Goal: Task Accomplishment & Management: Manage account settings

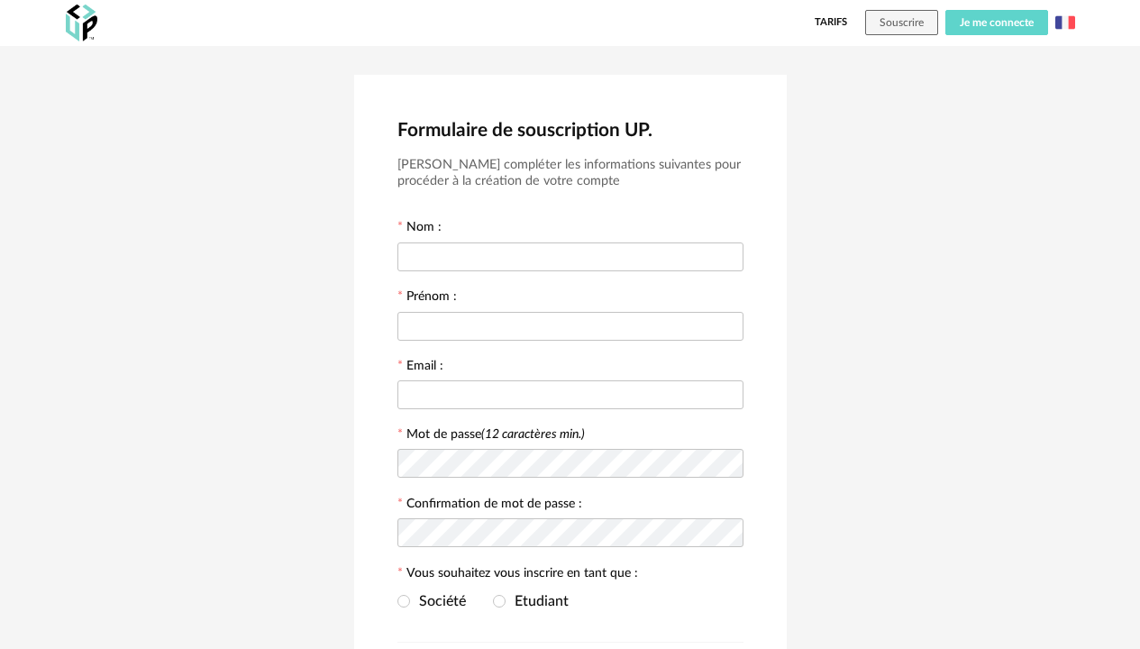
click at [1015, 24] on span "Je me connecte" at bounding box center [997, 22] width 74 height 11
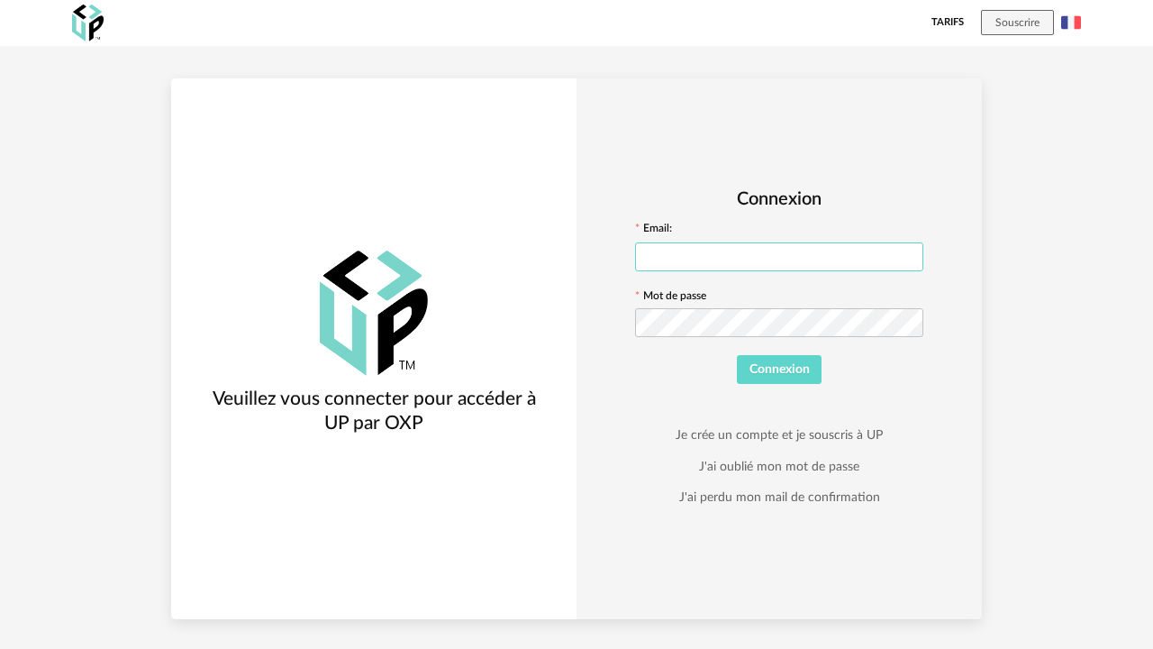
type input "**********"
click at [796, 374] on span "Connexion" at bounding box center [780, 369] width 60 height 13
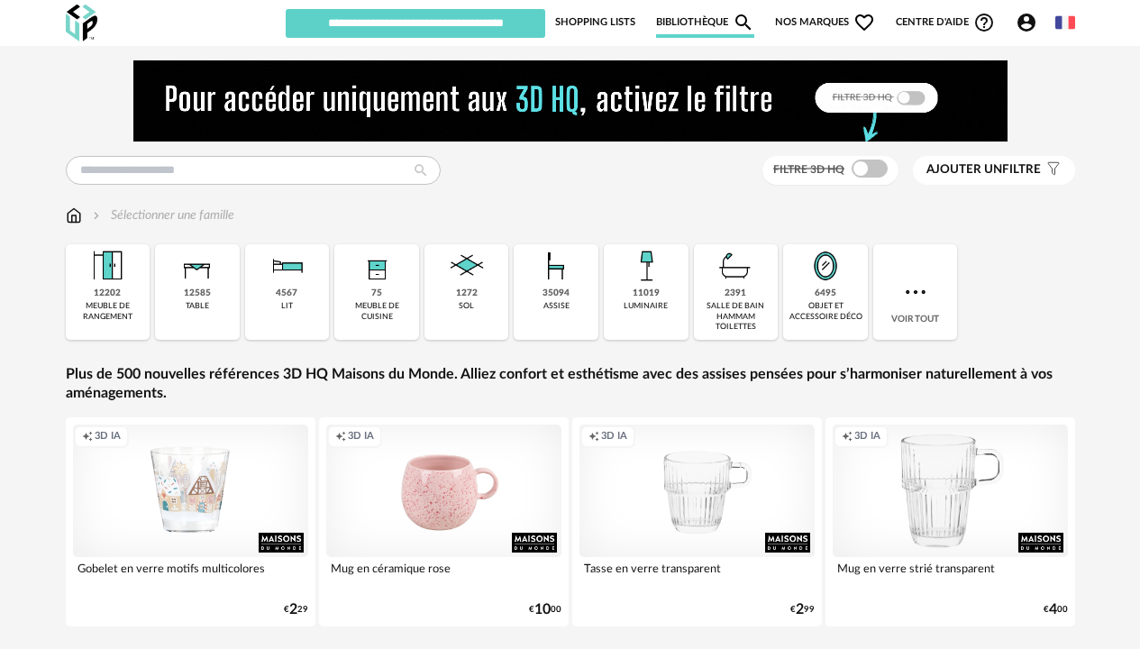
click at [602, 21] on link "Shopping Lists" at bounding box center [595, 22] width 80 height 31
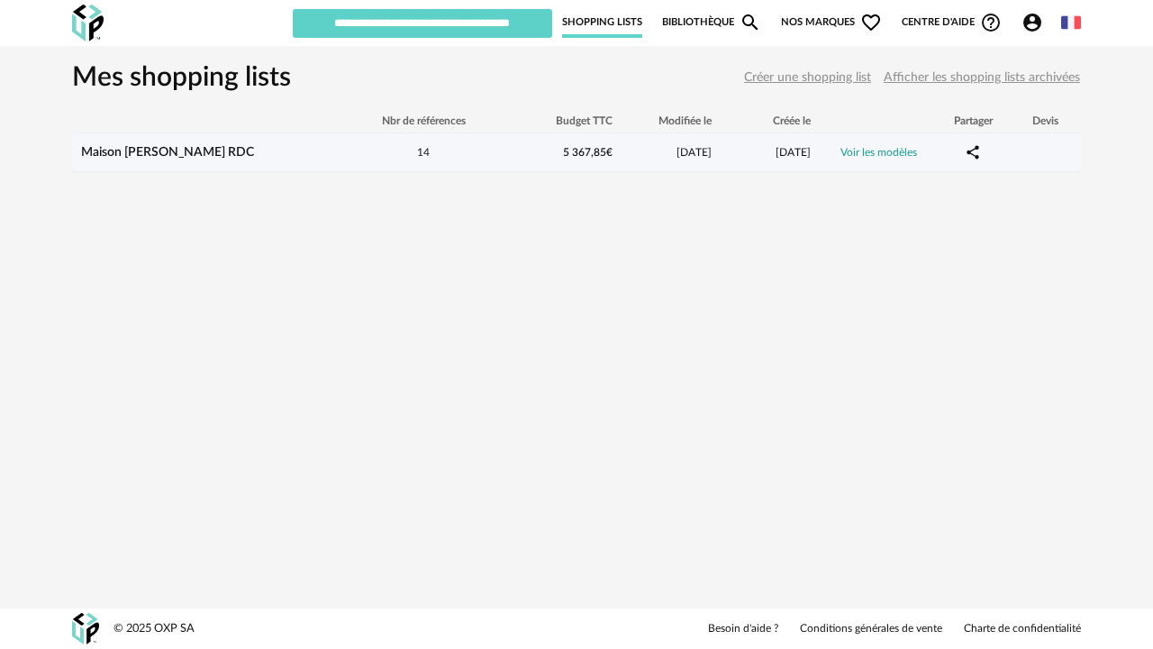
click at [389, 149] on div "14" at bounding box center [423, 152] width 162 height 15
click at [891, 151] on link "Voir les modèles" at bounding box center [879, 152] width 77 height 11
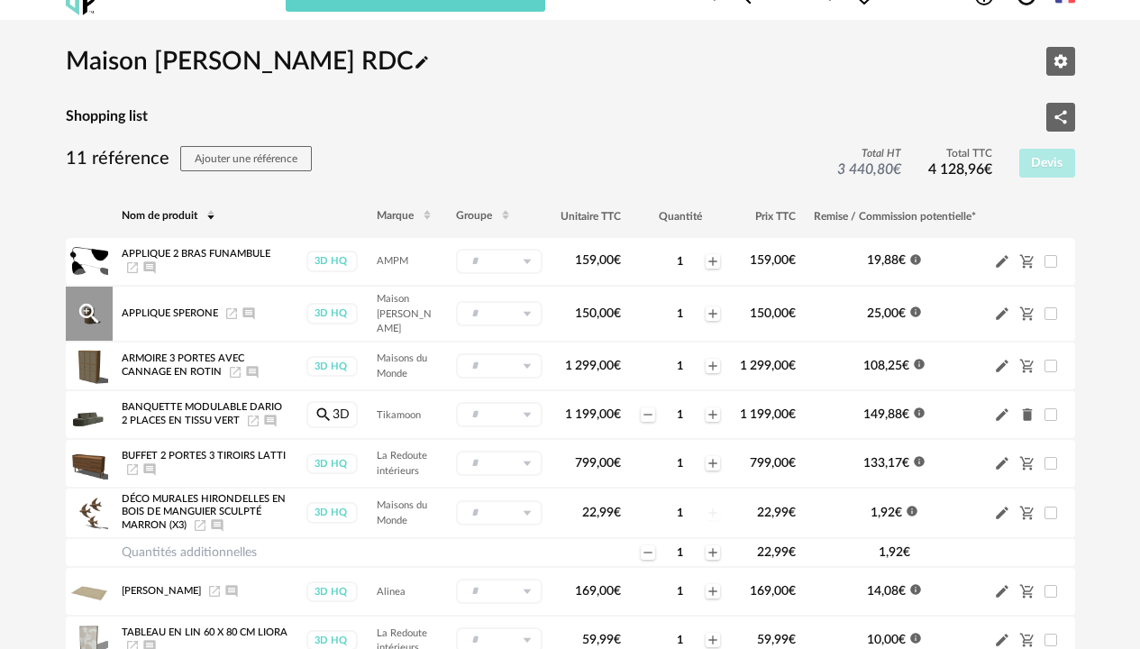
scroll to position [30, 0]
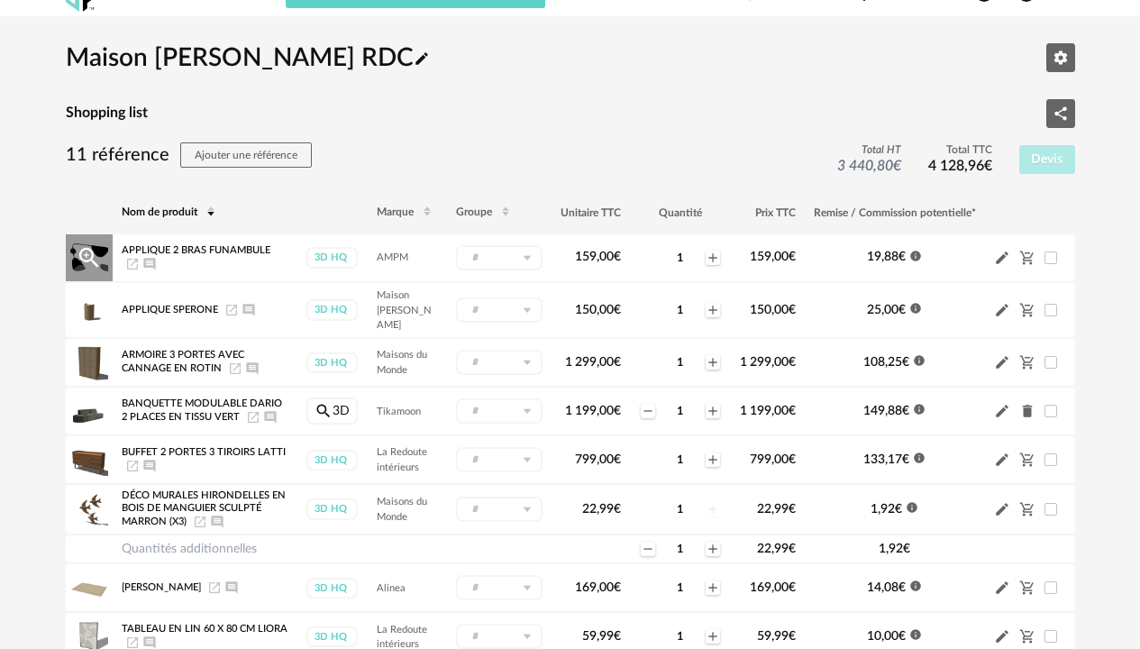
click at [524, 255] on icon at bounding box center [526, 257] width 23 height 25
click at [524, 252] on icon at bounding box center [526, 257] width 23 height 25
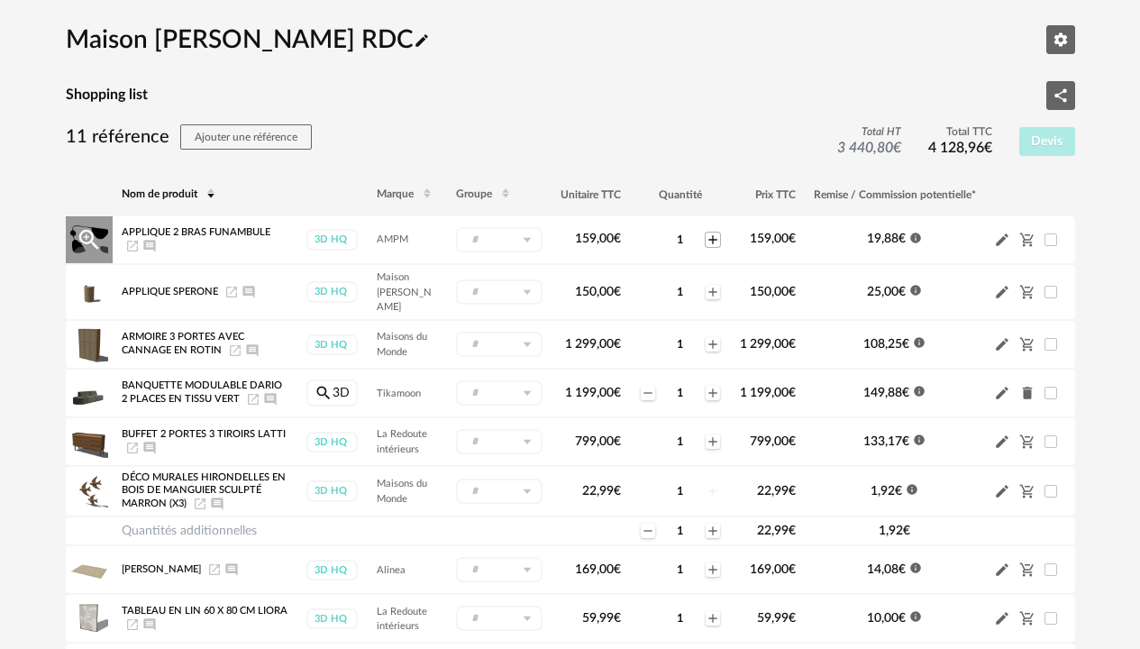
scroll to position [90, 0]
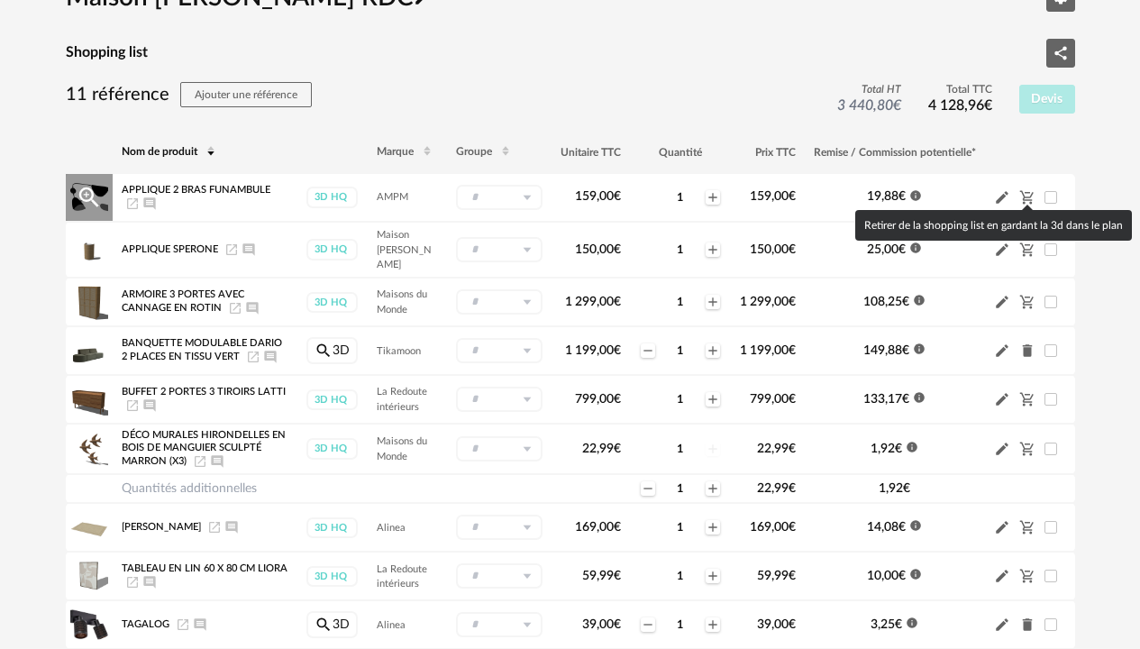
click at [1024, 190] on icon "Cart Minus icon" at bounding box center [1026, 197] width 14 height 14
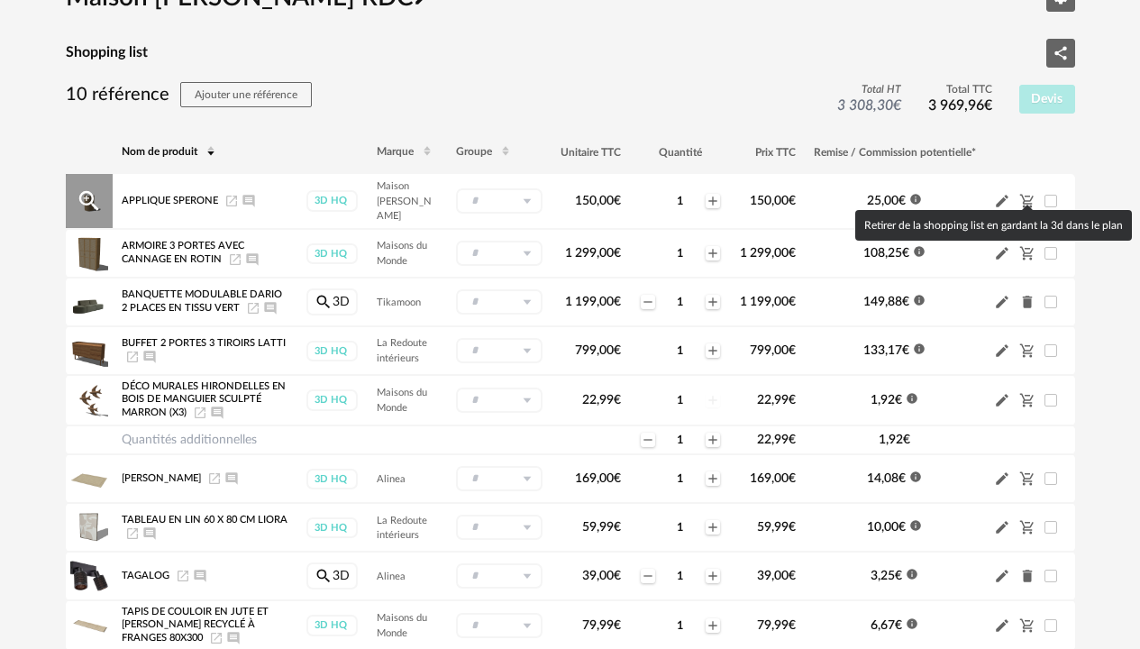
click at [1024, 193] on icon "Cart Minus icon" at bounding box center [1027, 201] width 16 height 16
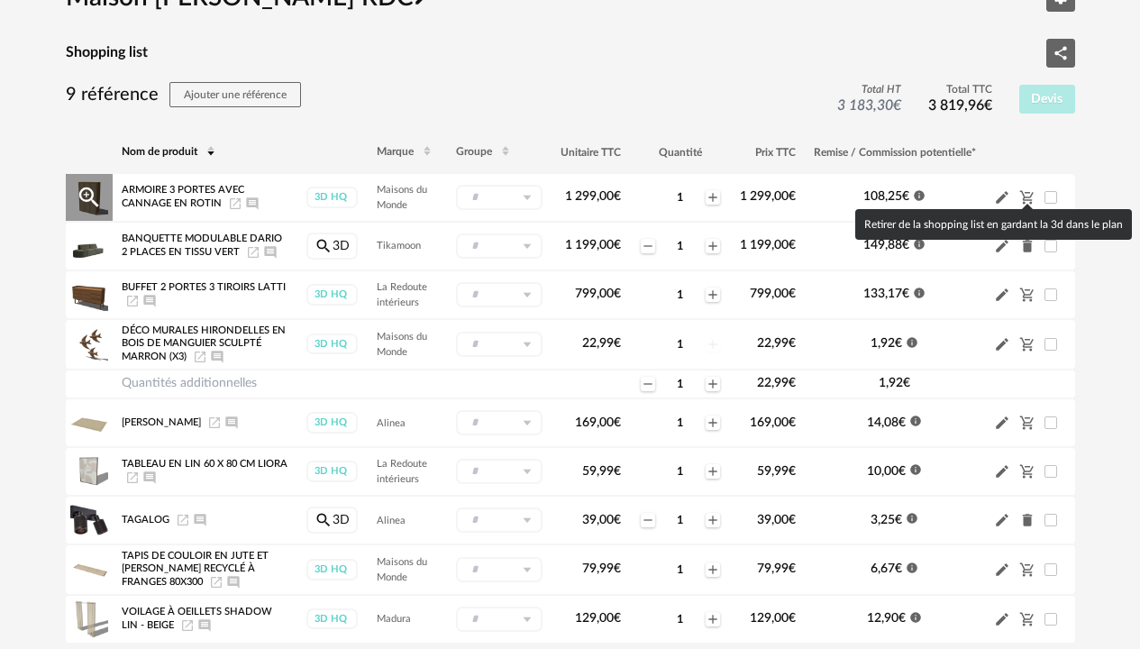
click at [1024, 190] on icon "Cart Minus icon" at bounding box center [1026, 197] width 14 height 14
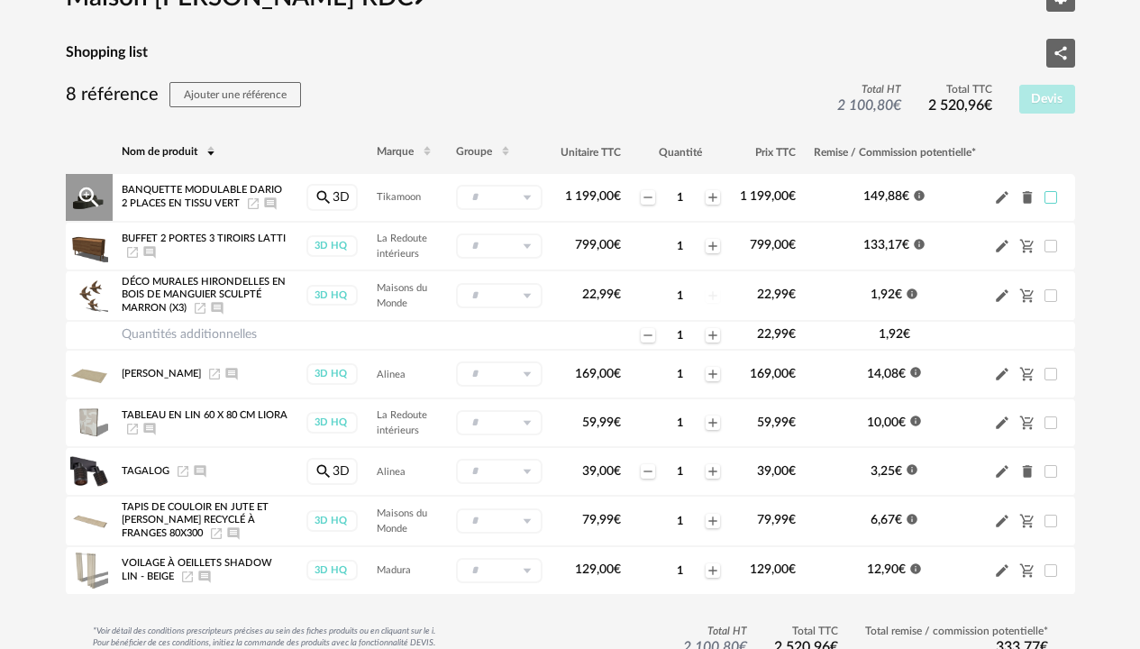
click at [1048, 196] on span at bounding box center [1050, 197] width 13 height 13
click at [920, 190] on icon "Information icon" at bounding box center [919, 195] width 11 height 11
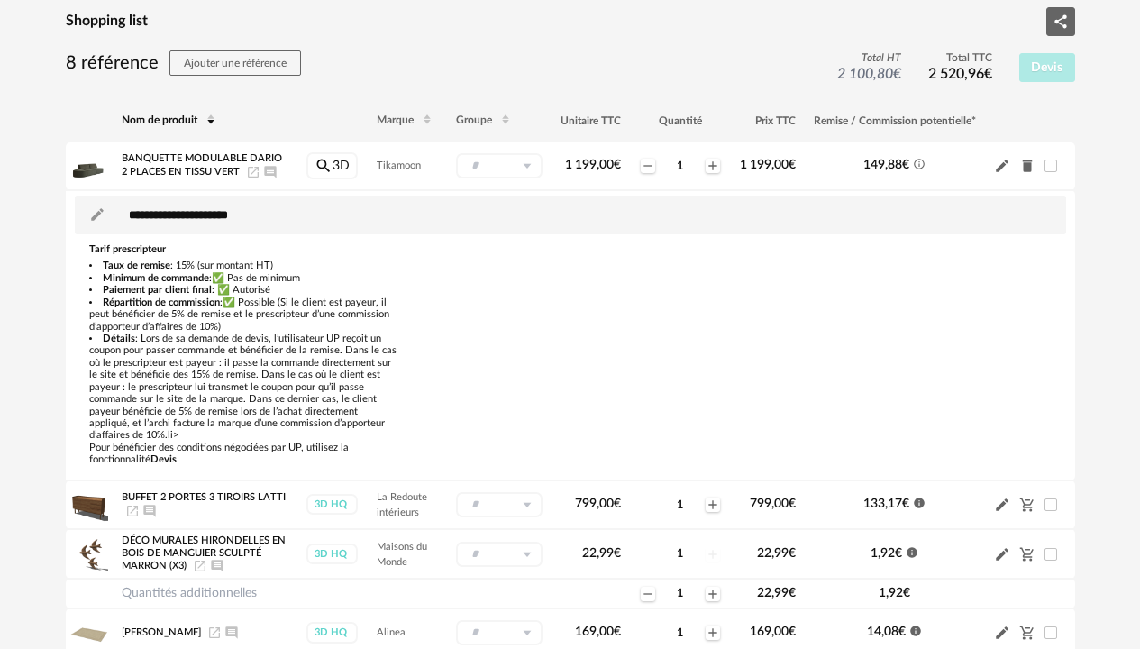
scroll to position [225, 0]
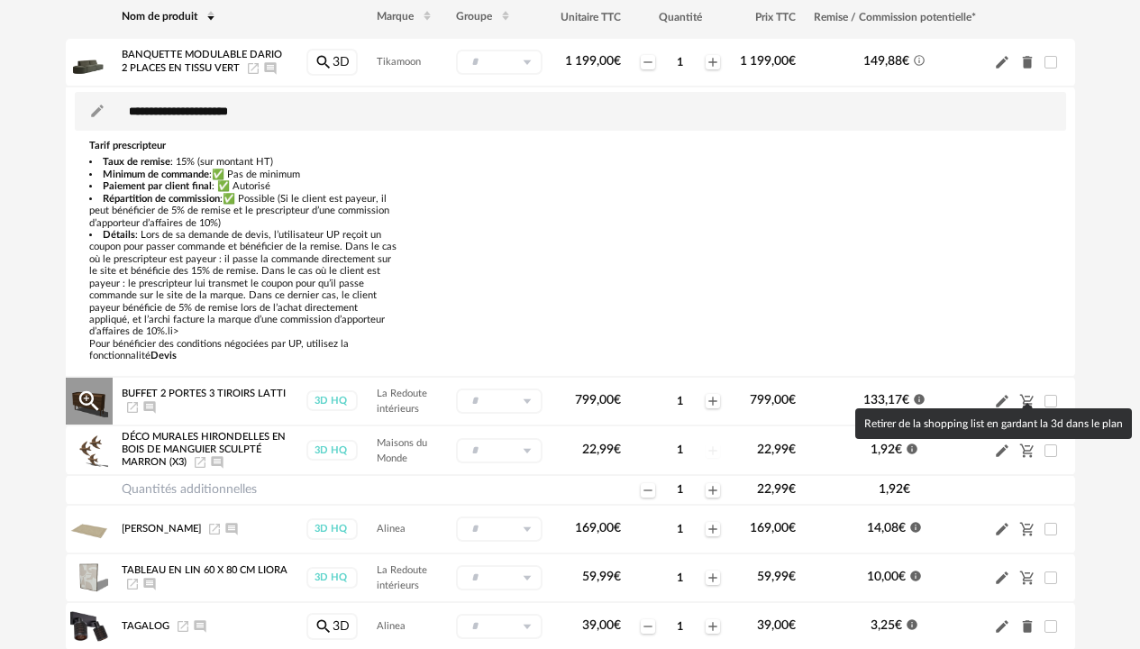
click at [1026, 393] on icon "Cart Minus icon" at bounding box center [1027, 401] width 16 height 16
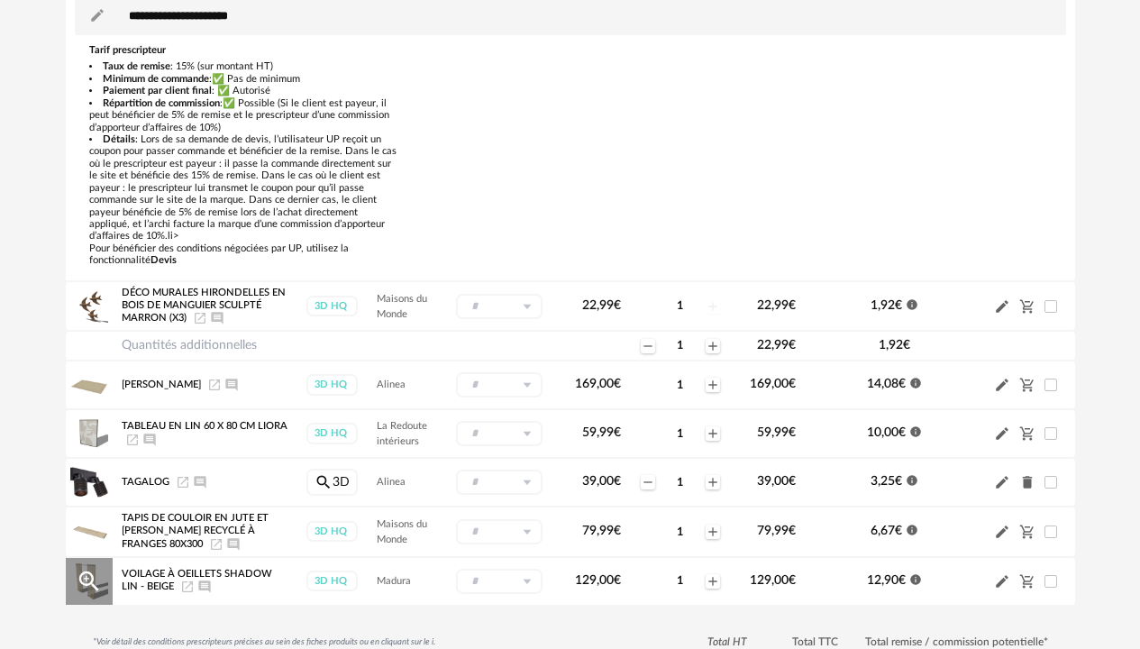
scroll to position [365, 0]
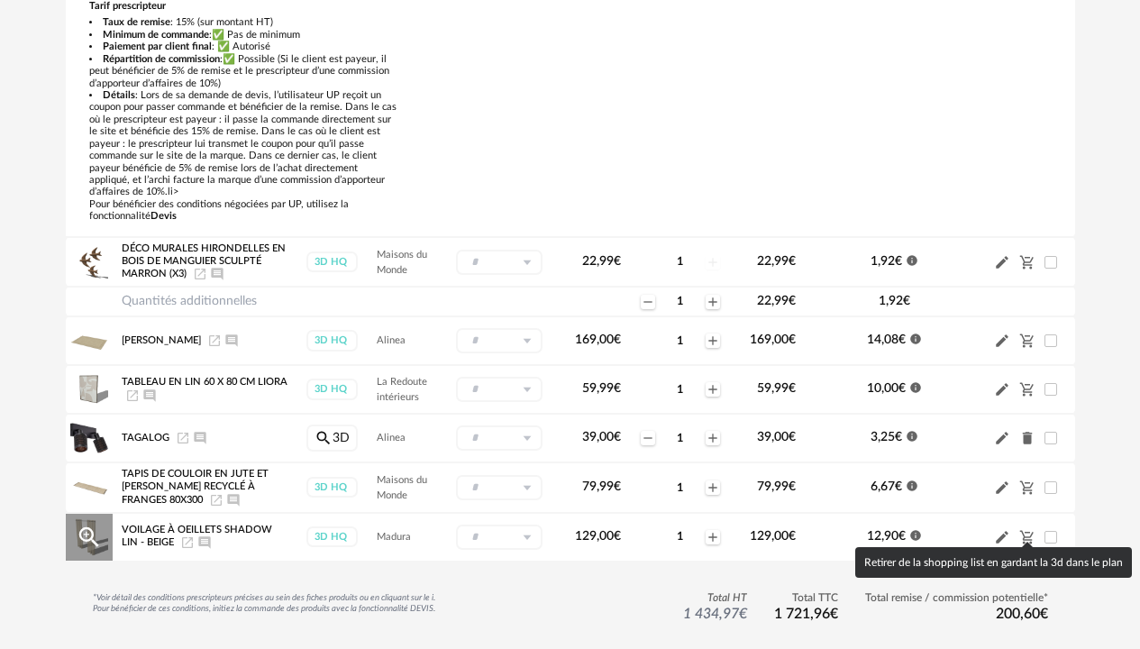
click at [1027, 529] on icon "Cart Minus icon" at bounding box center [1027, 537] width 16 height 16
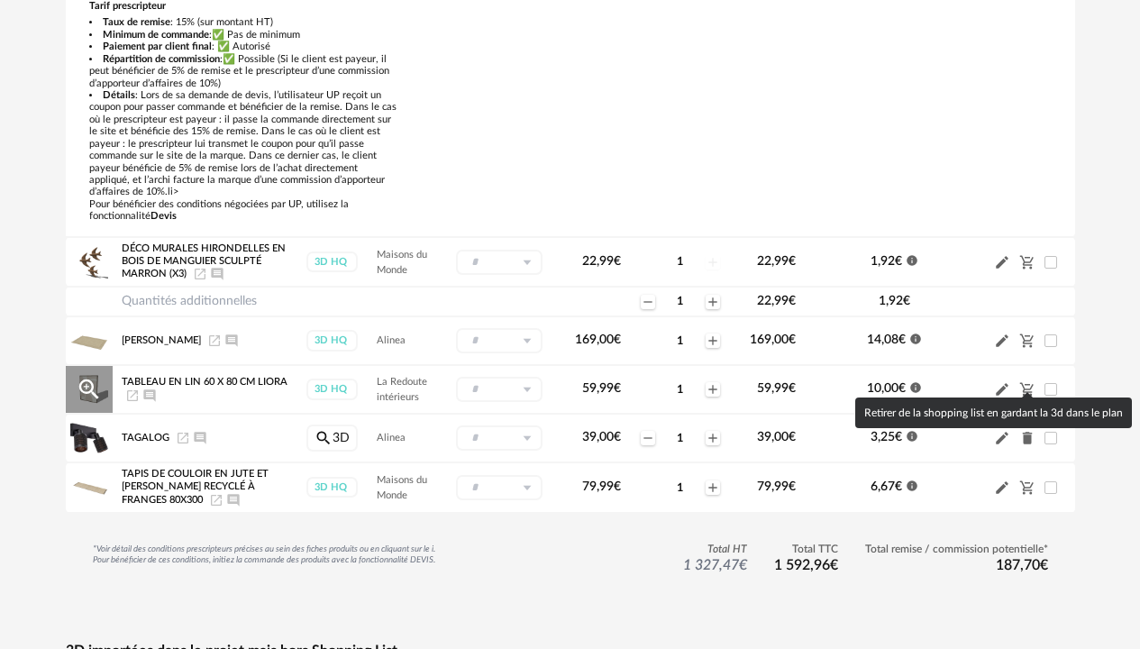
click at [1029, 381] on icon "Cart Minus icon" at bounding box center [1027, 389] width 16 height 16
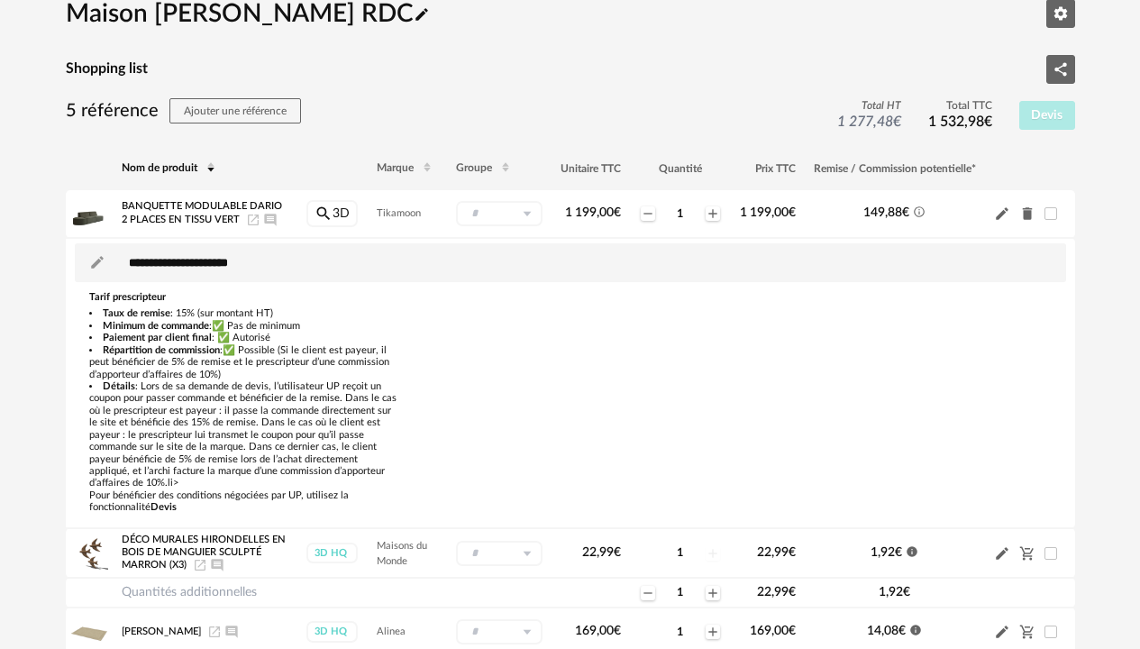
scroll to position [0, 0]
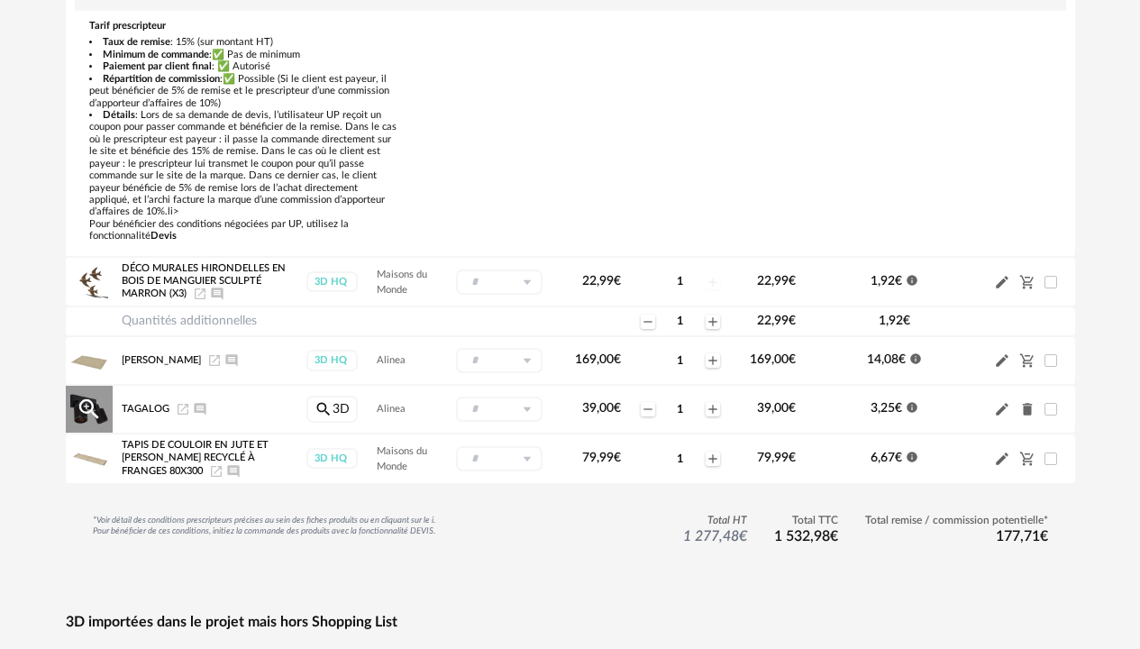
scroll to position [349, 0]
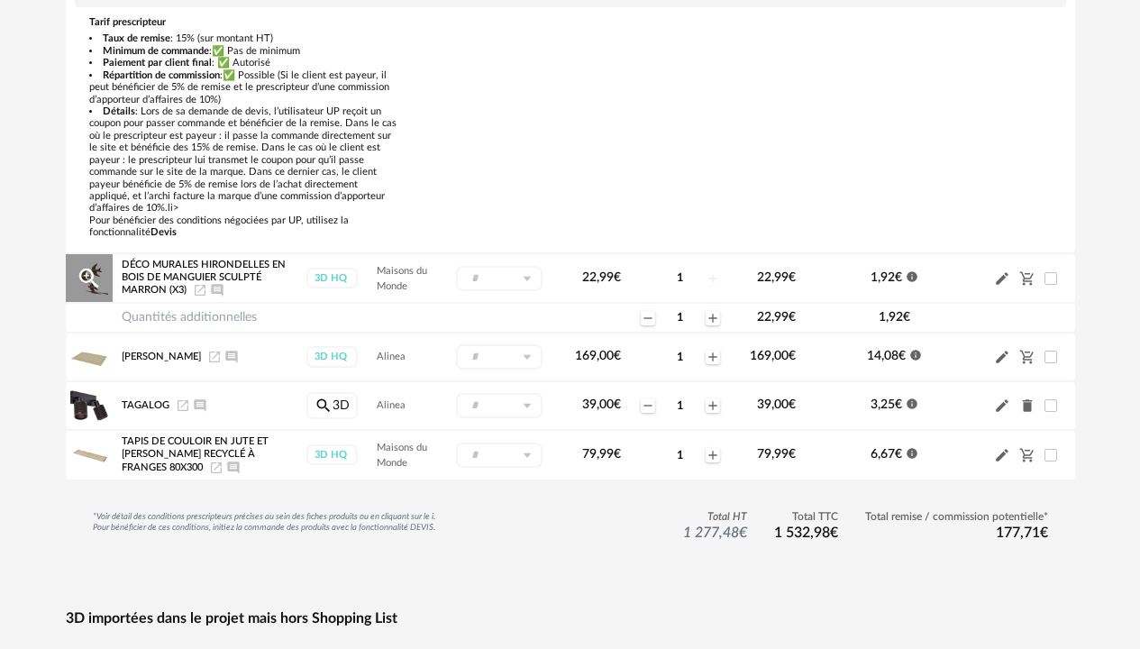
click at [911, 271] on icon "Information icon" at bounding box center [911, 276] width 11 height 11
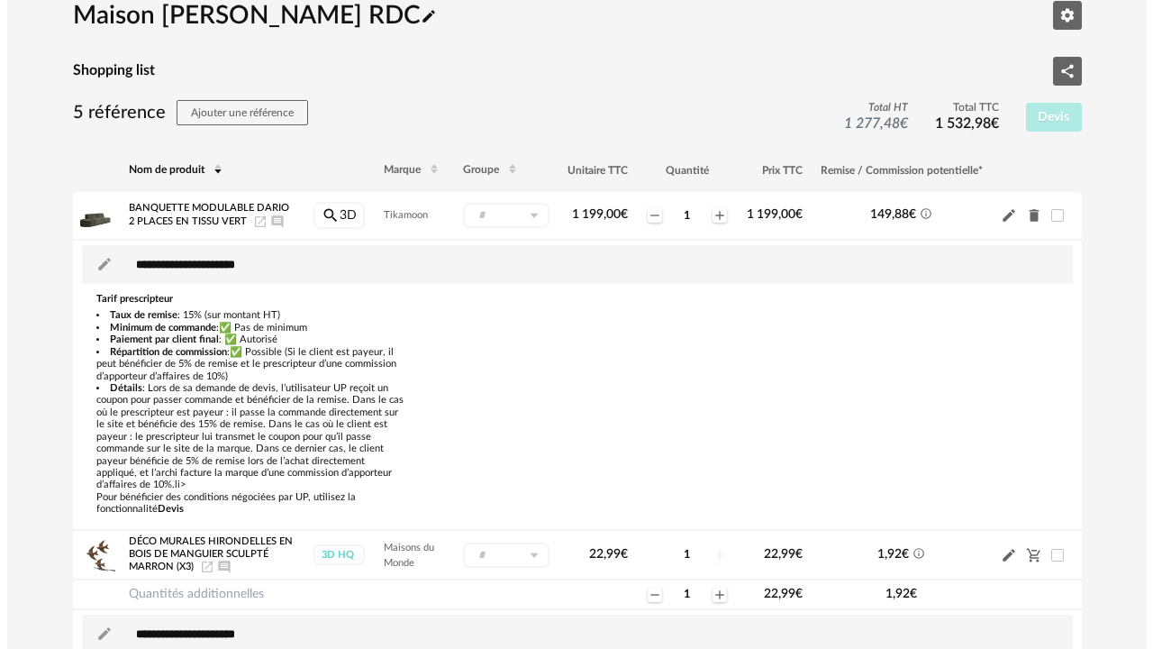
scroll to position [0, 0]
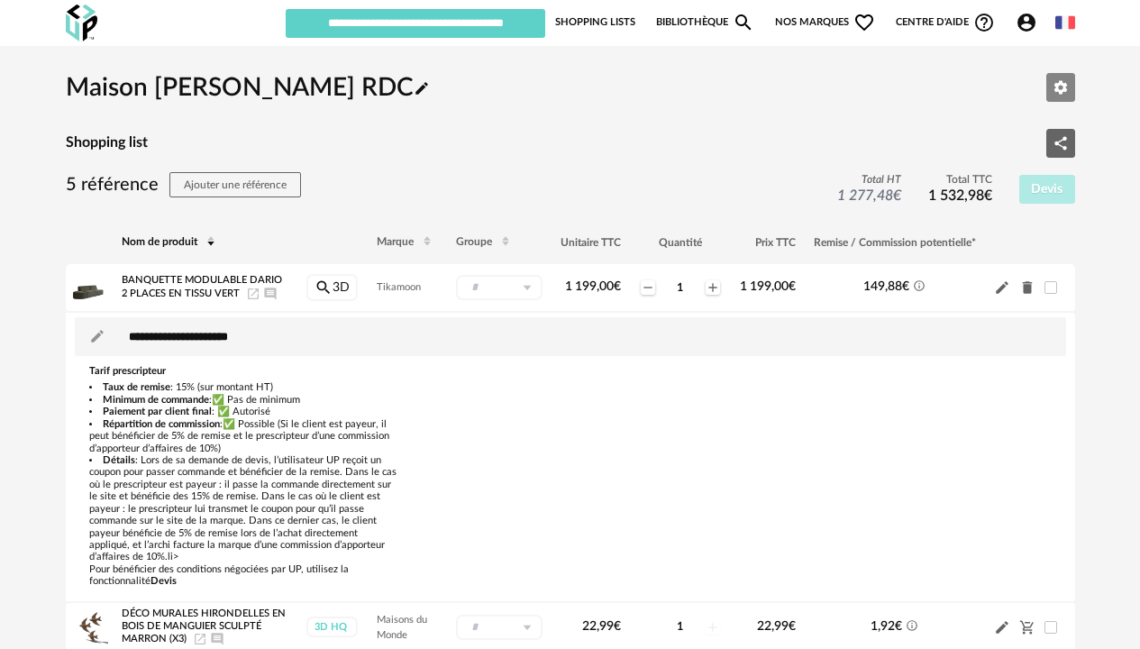
click at [1060, 83] on icon "Editer les paramètres" at bounding box center [1060, 87] width 14 height 14
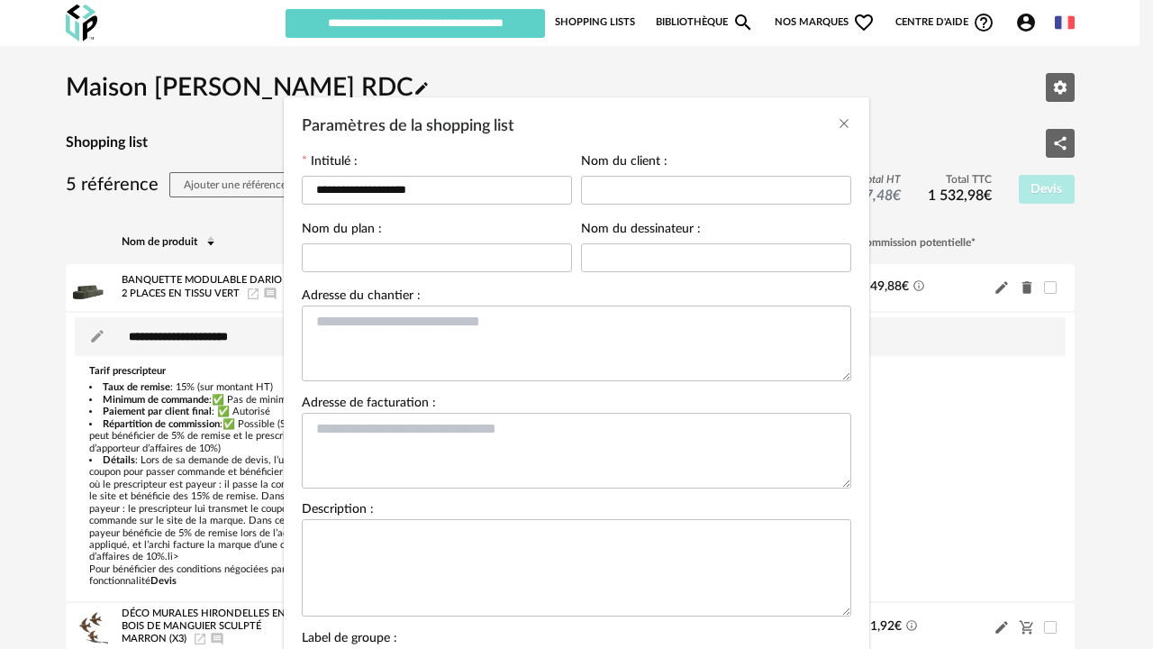
click at [1060, 82] on div "**********" at bounding box center [576, 324] width 1153 height 649
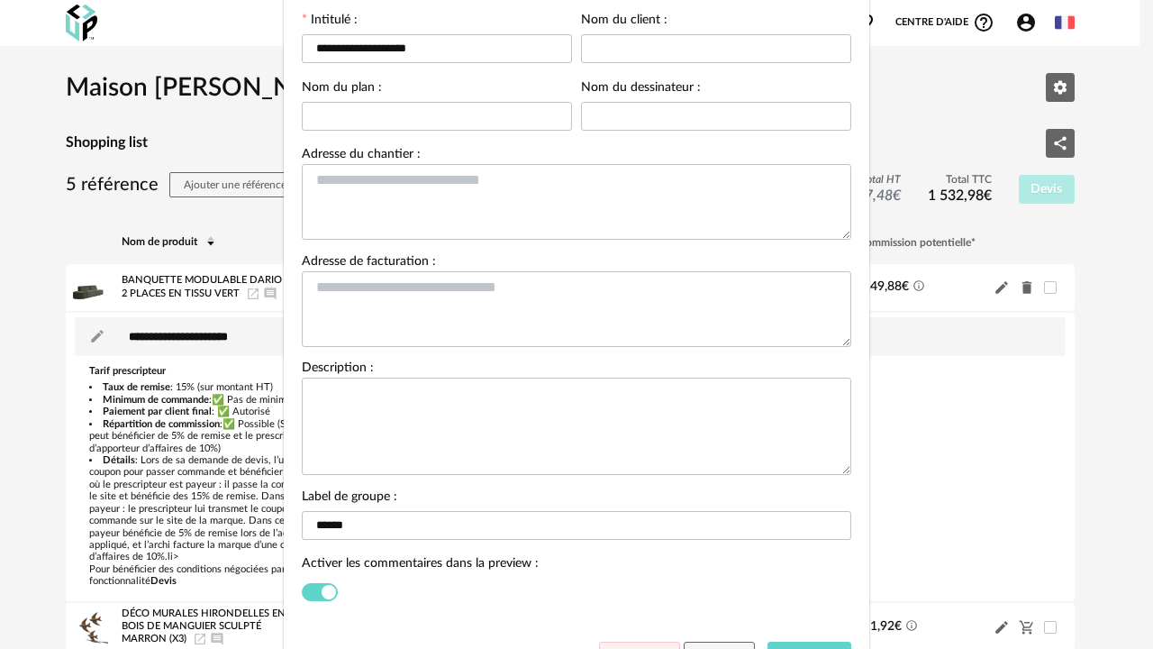
scroll to position [232, 0]
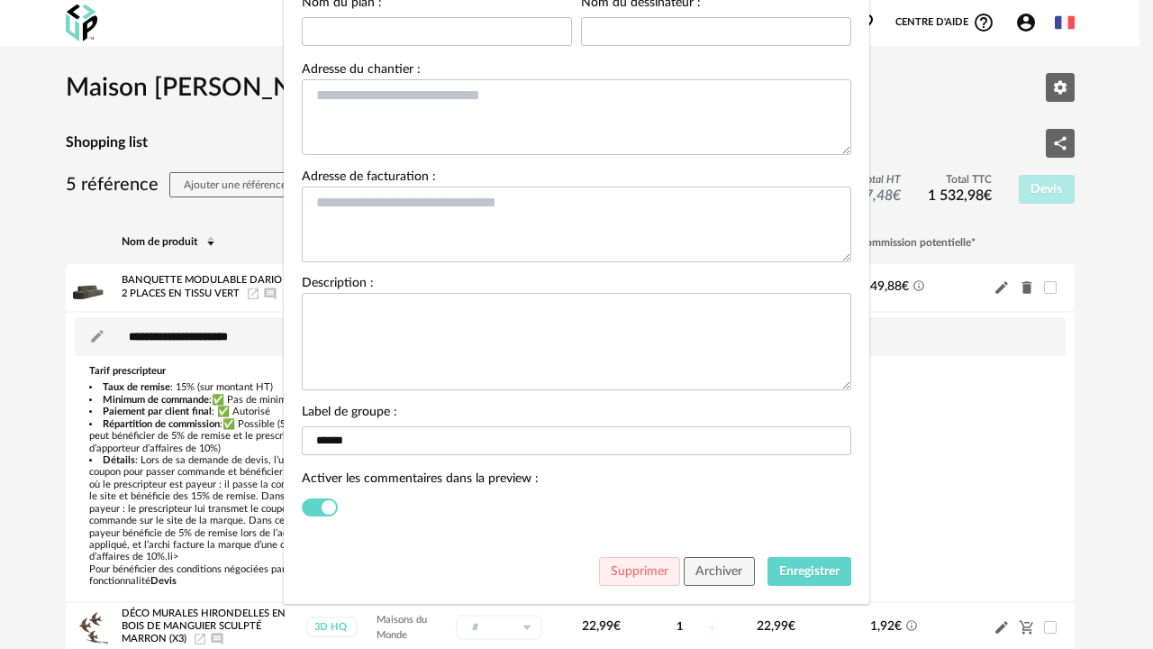
click at [1056, 85] on div "**********" at bounding box center [576, 324] width 1153 height 649
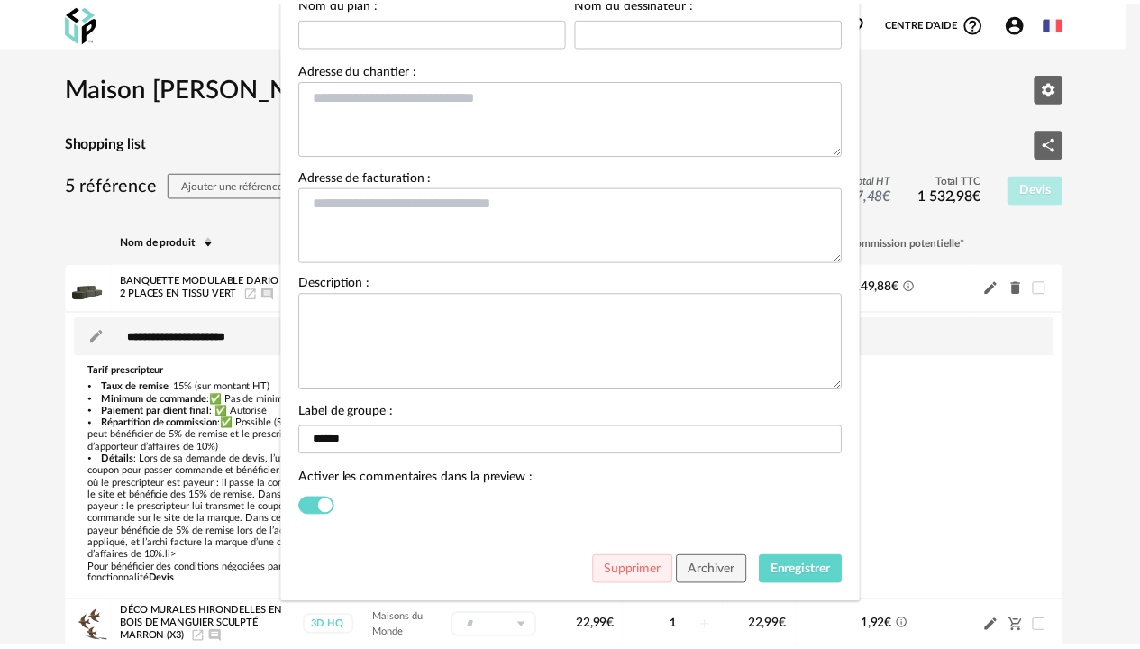
scroll to position [0, 0]
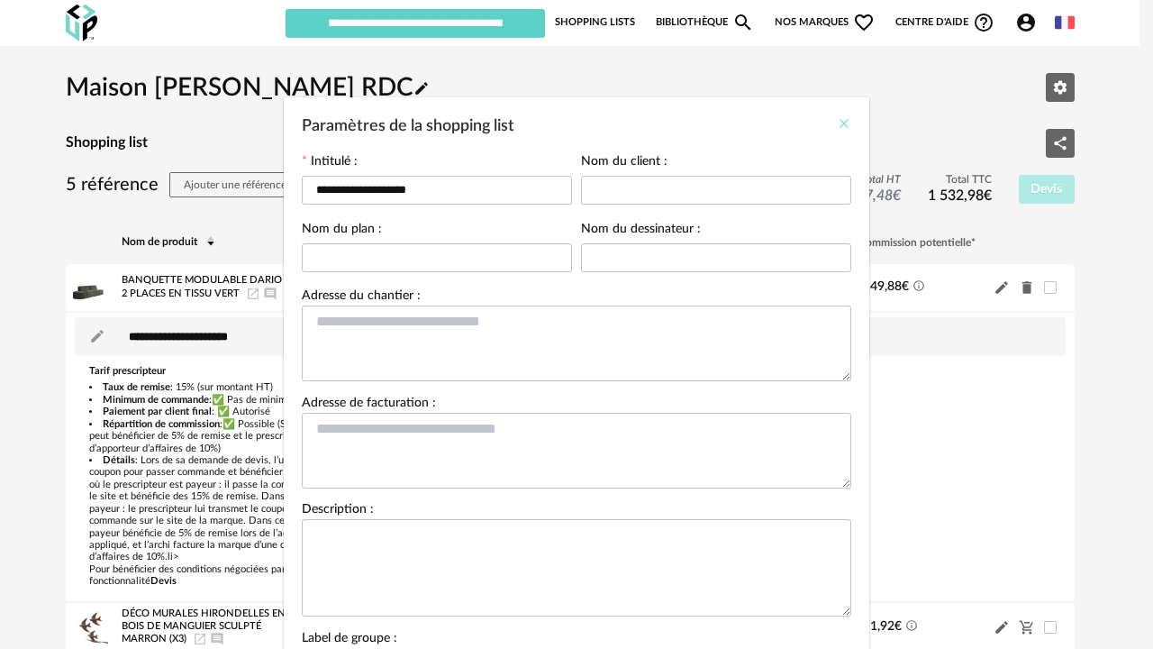
click at [839, 125] on icon "Close" at bounding box center [844, 123] width 14 height 14
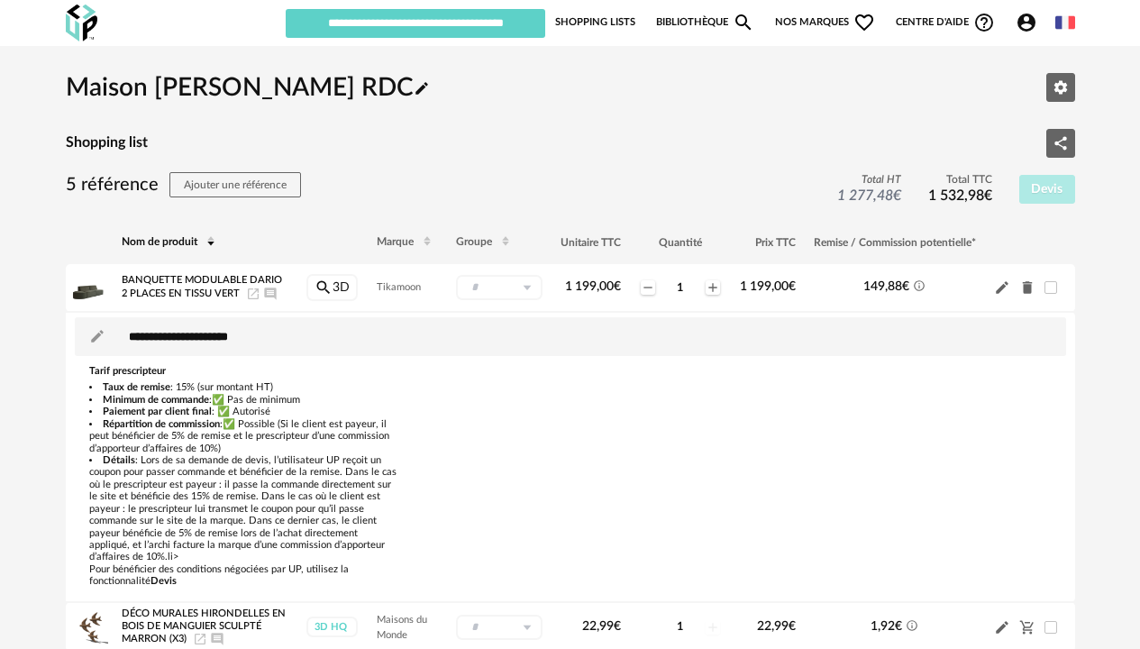
click at [1058, 146] on icon "Share Variant icon" at bounding box center [1060, 143] width 16 height 16
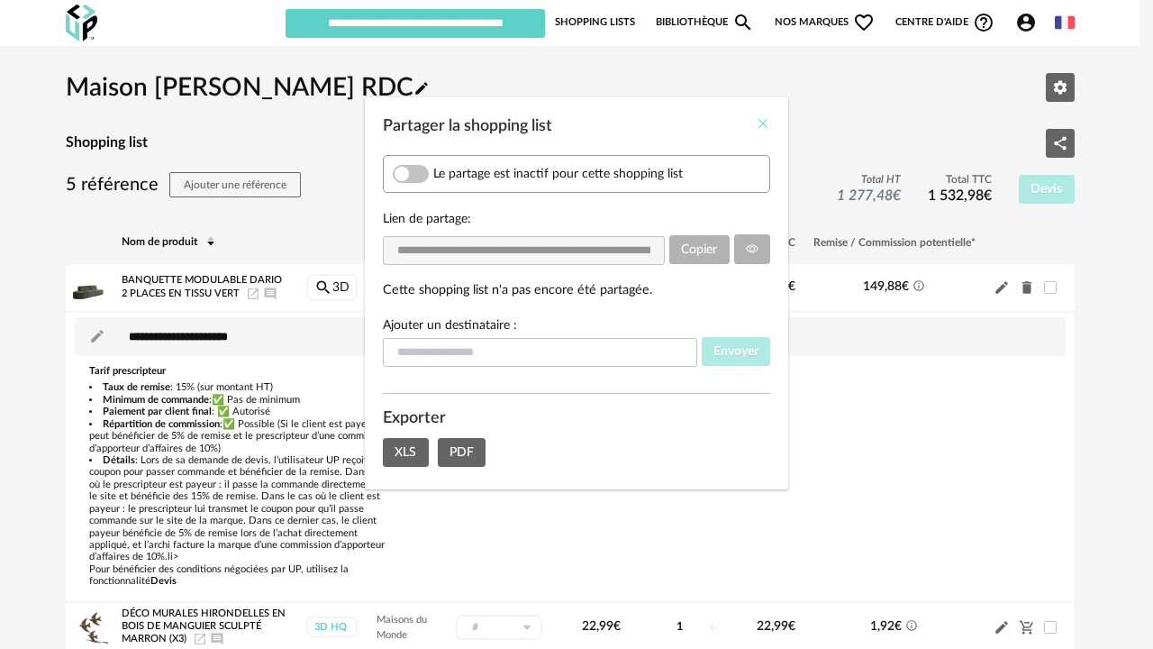
click at [763, 122] on icon "Close" at bounding box center [763, 123] width 14 height 14
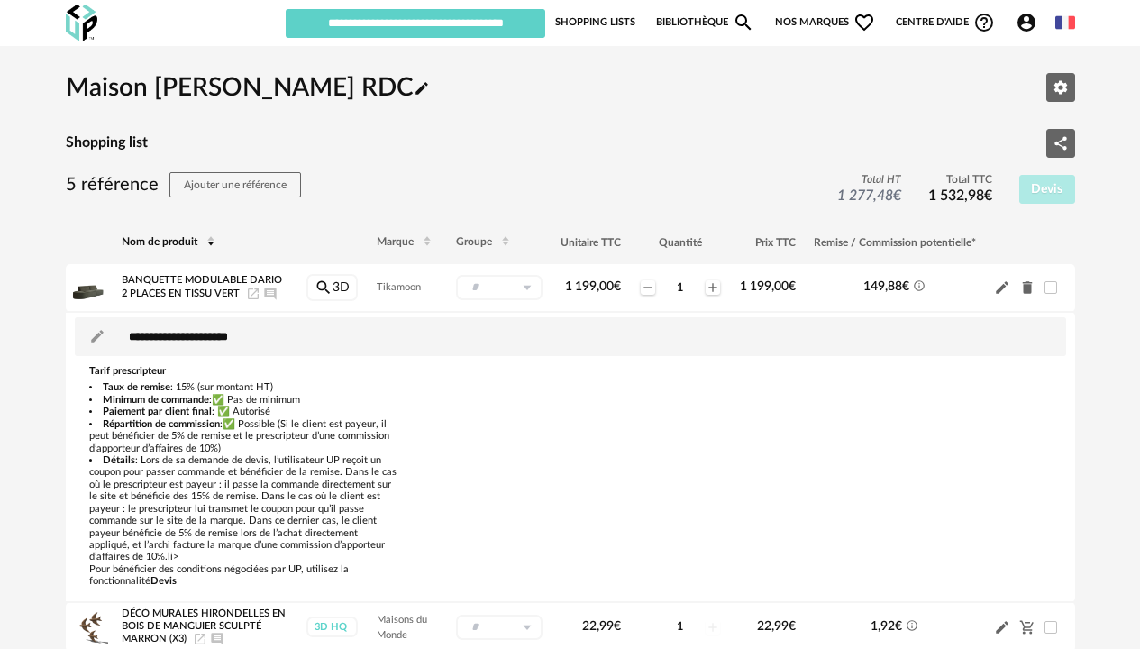
click at [900, 98] on div "Maison [PERSON_NAME] RDC Pencil icon Editer les paramètres" at bounding box center [570, 87] width 1009 height 54
click at [1054, 283] on span at bounding box center [1050, 287] width 13 height 13
click at [1051, 283] on span at bounding box center [1050, 287] width 13 height 13
click at [594, 24] on link "Shopping Lists" at bounding box center [595, 22] width 80 height 31
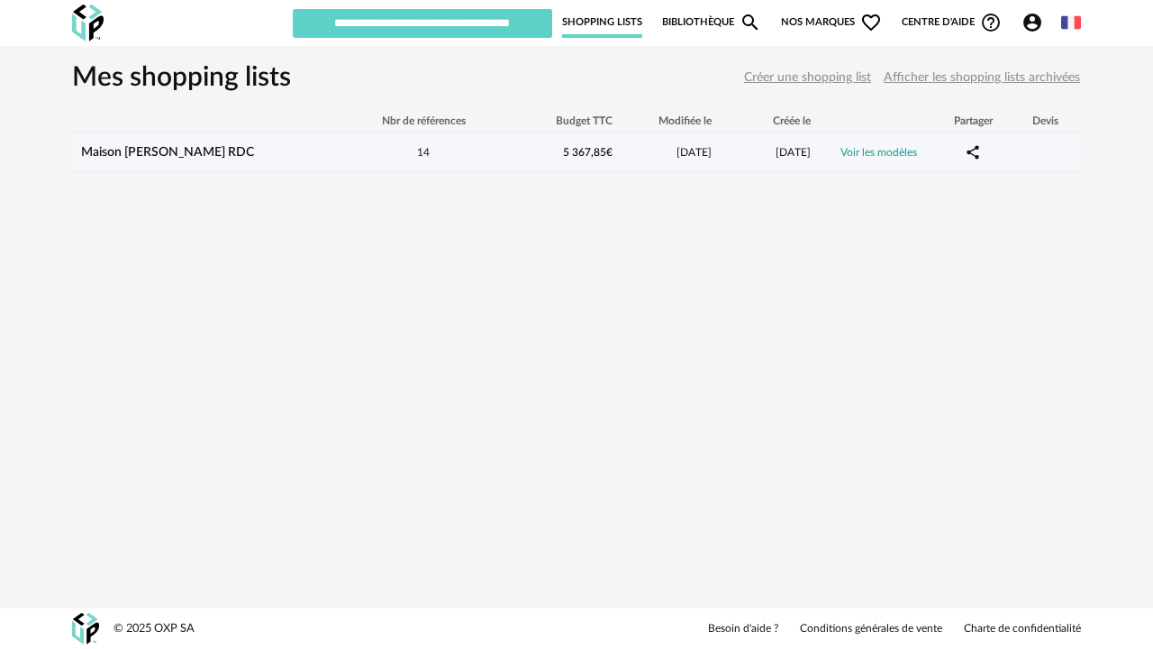
click at [917, 144] on td "Voir les modèles" at bounding box center [878, 152] width 117 height 39
click at [885, 152] on link "Voir les modèles" at bounding box center [879, 152] width 77 height 11
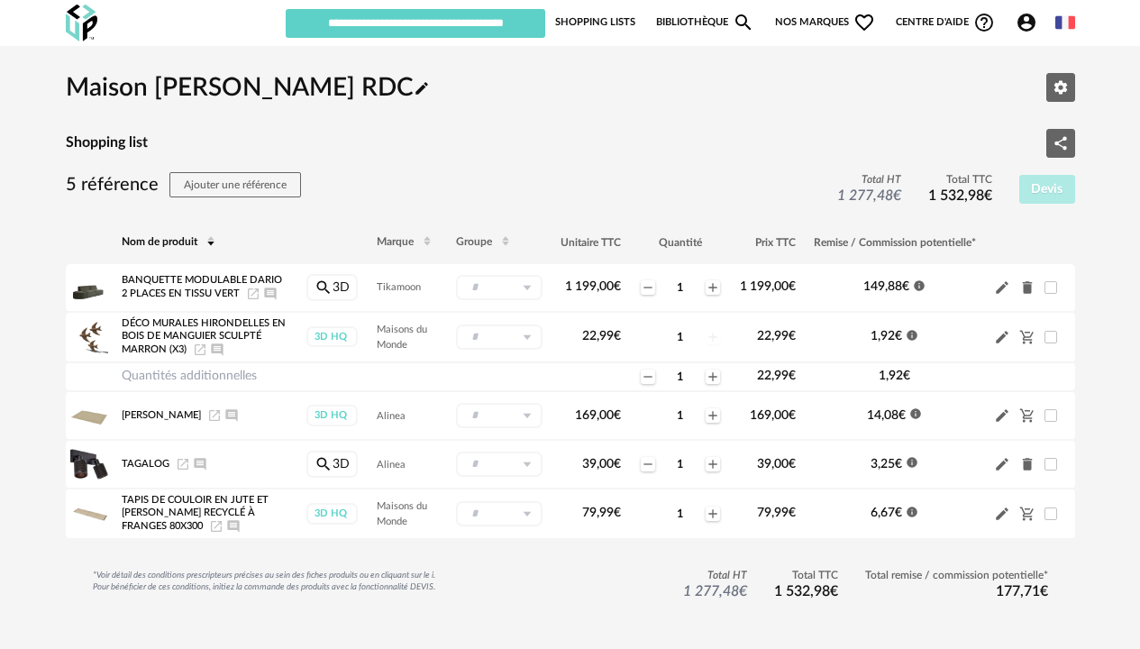
scroll to position [7, 0]
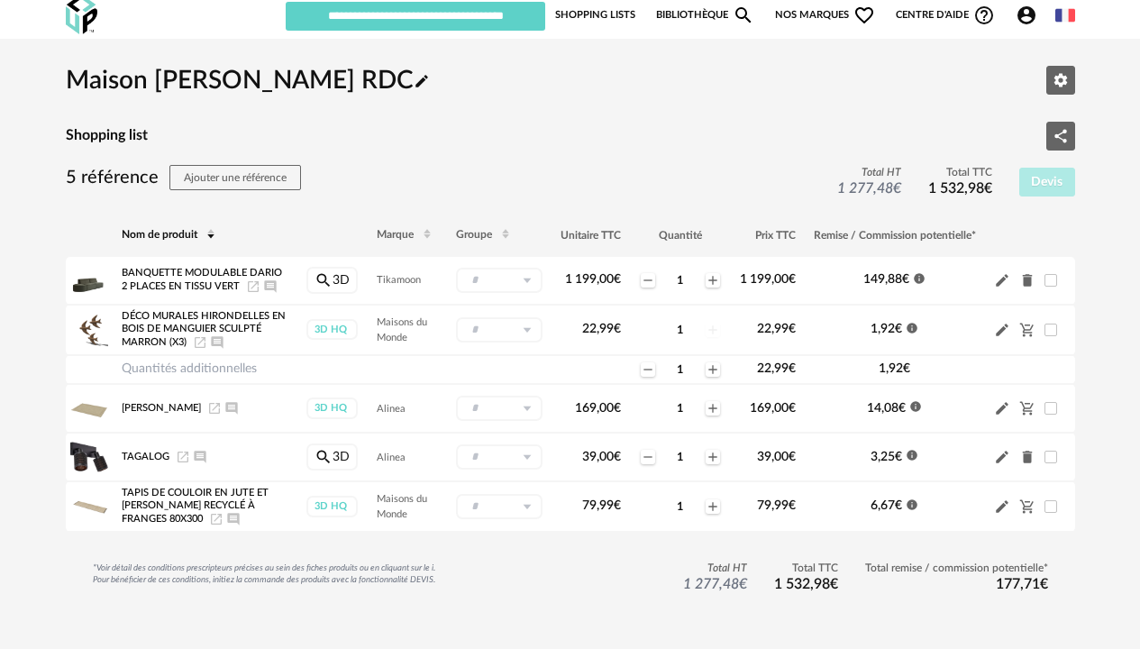
click at [1083, 443] on div "Maison [PERSON_NAME] RDC Pencil icon Editer les paramètres Shopping list Share …" at bounding box center [570, 636] width 1038 height 1166
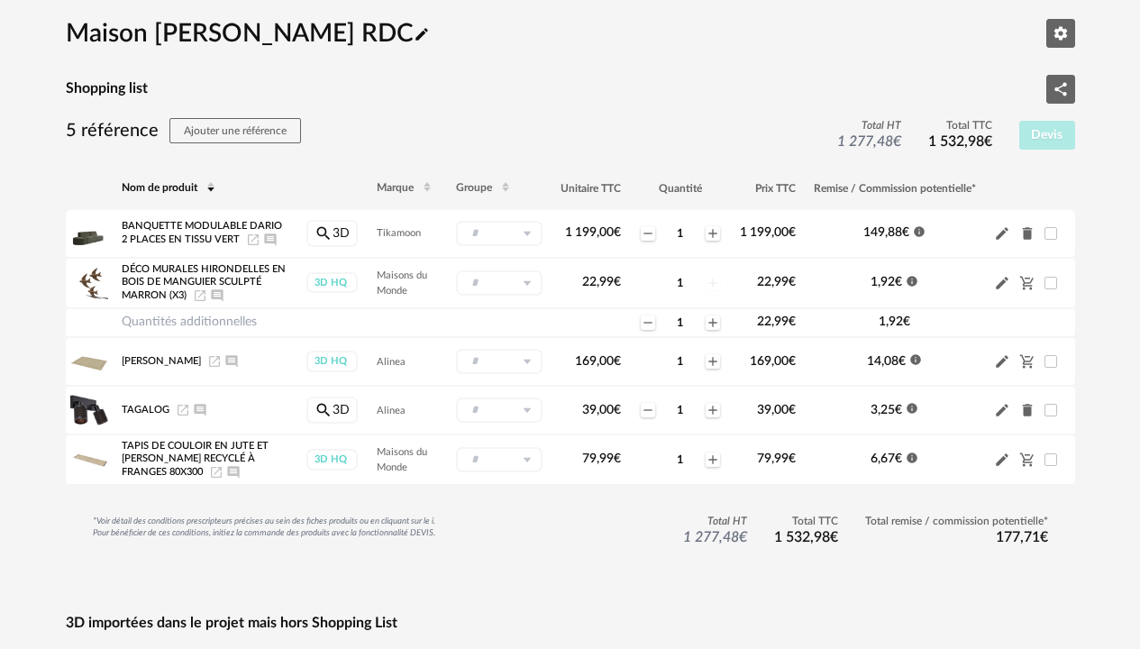
scroll to position [0, 0]
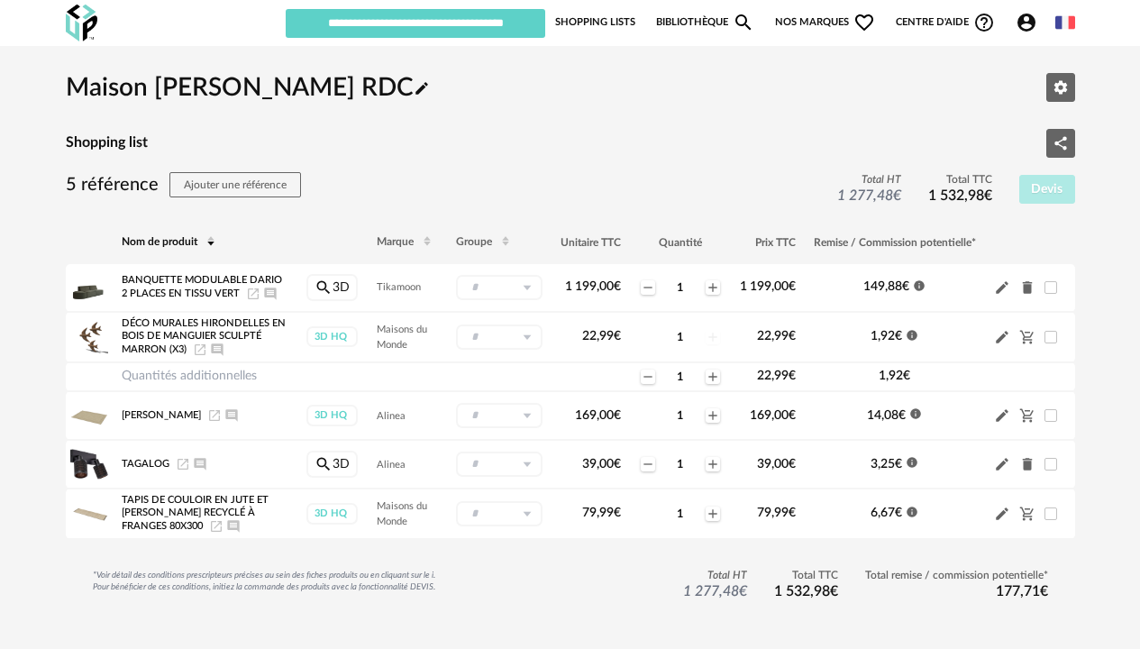
click at [505, 123] on div "Maison [PERSON_NAME] RDC Pencil icon Editer les paramètres Shopping list Share …" at bounding box center [570, 636] width 1009 height 1152
